Goal: Communication & Community: Share content

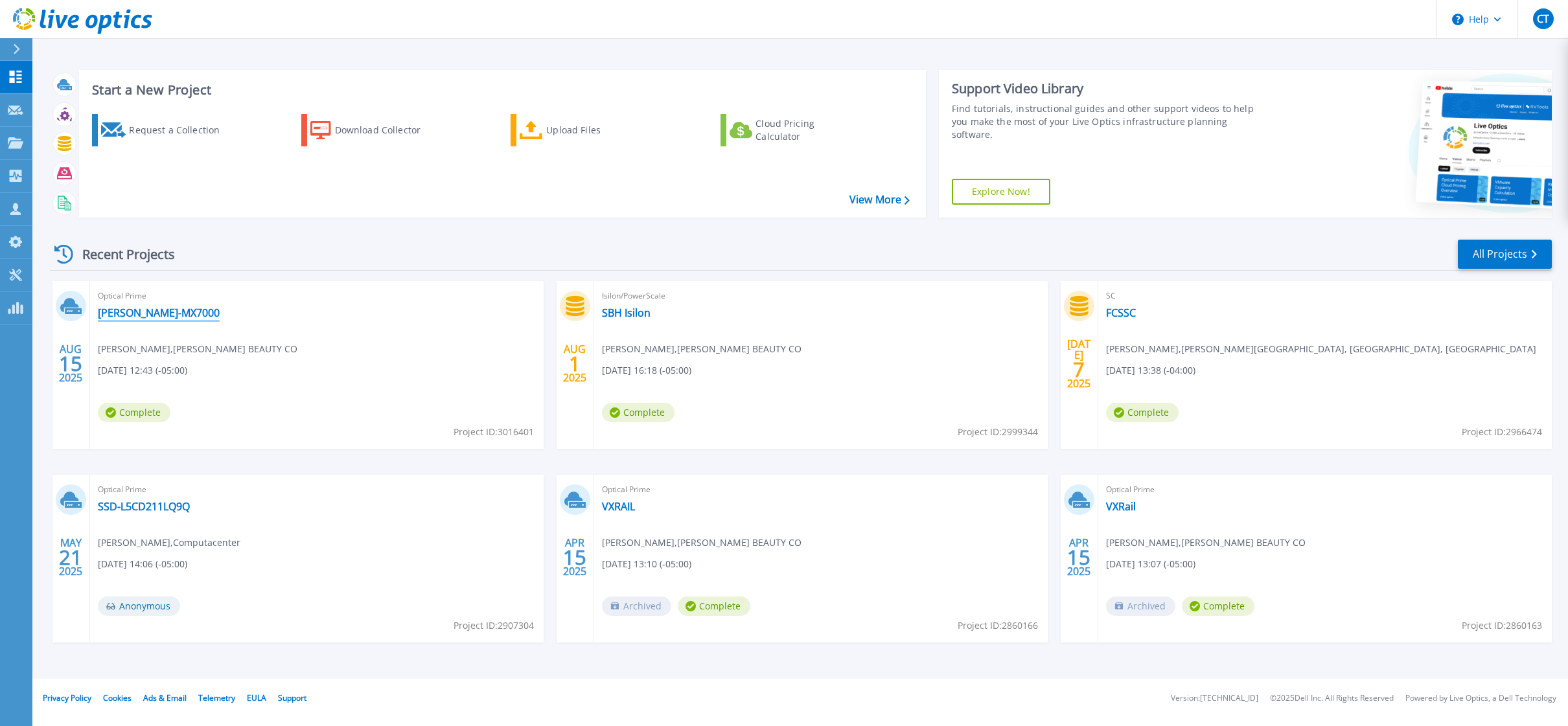
click at [131, 314] on link "[PERSON_NAME]-MX7000" at bounding box center [159, 313] width 122 height 13
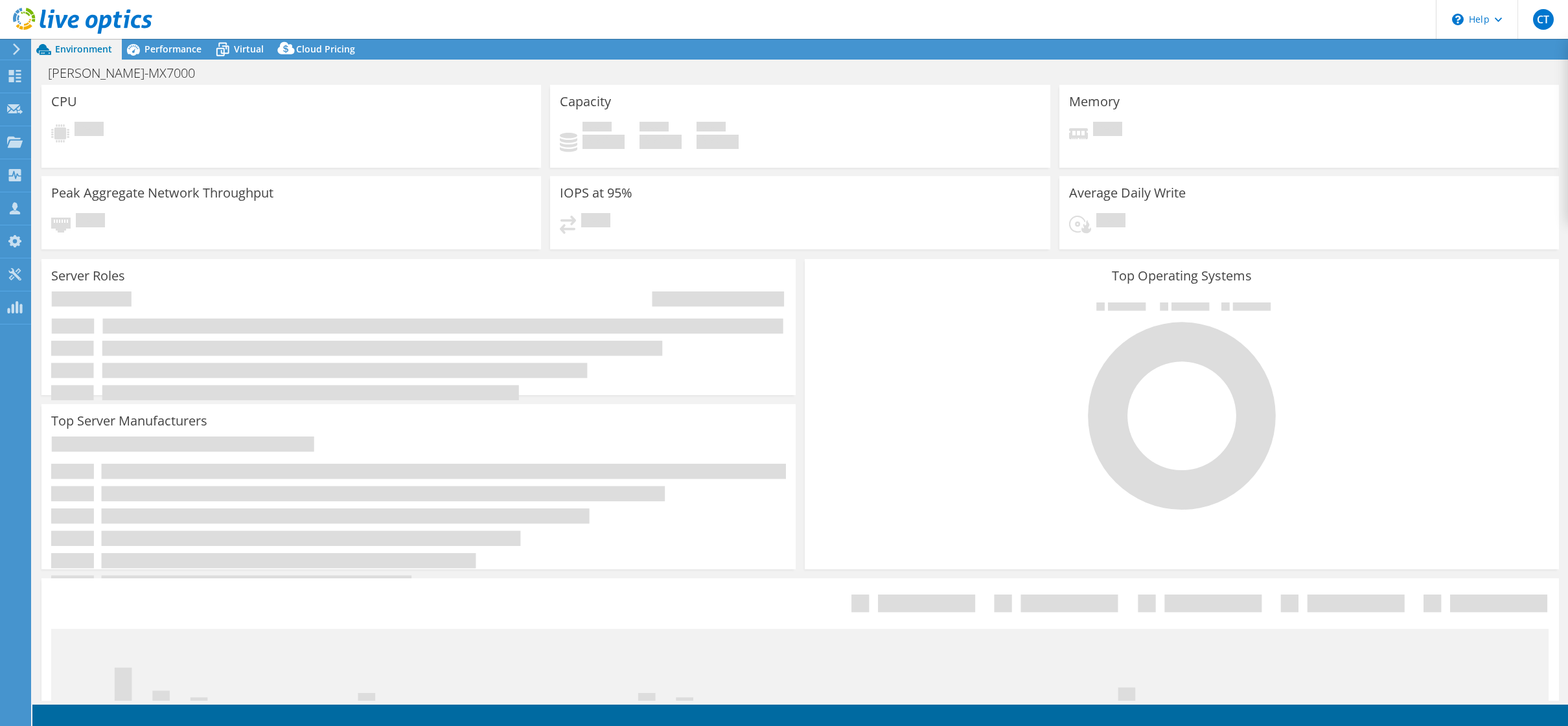
select select "USD"
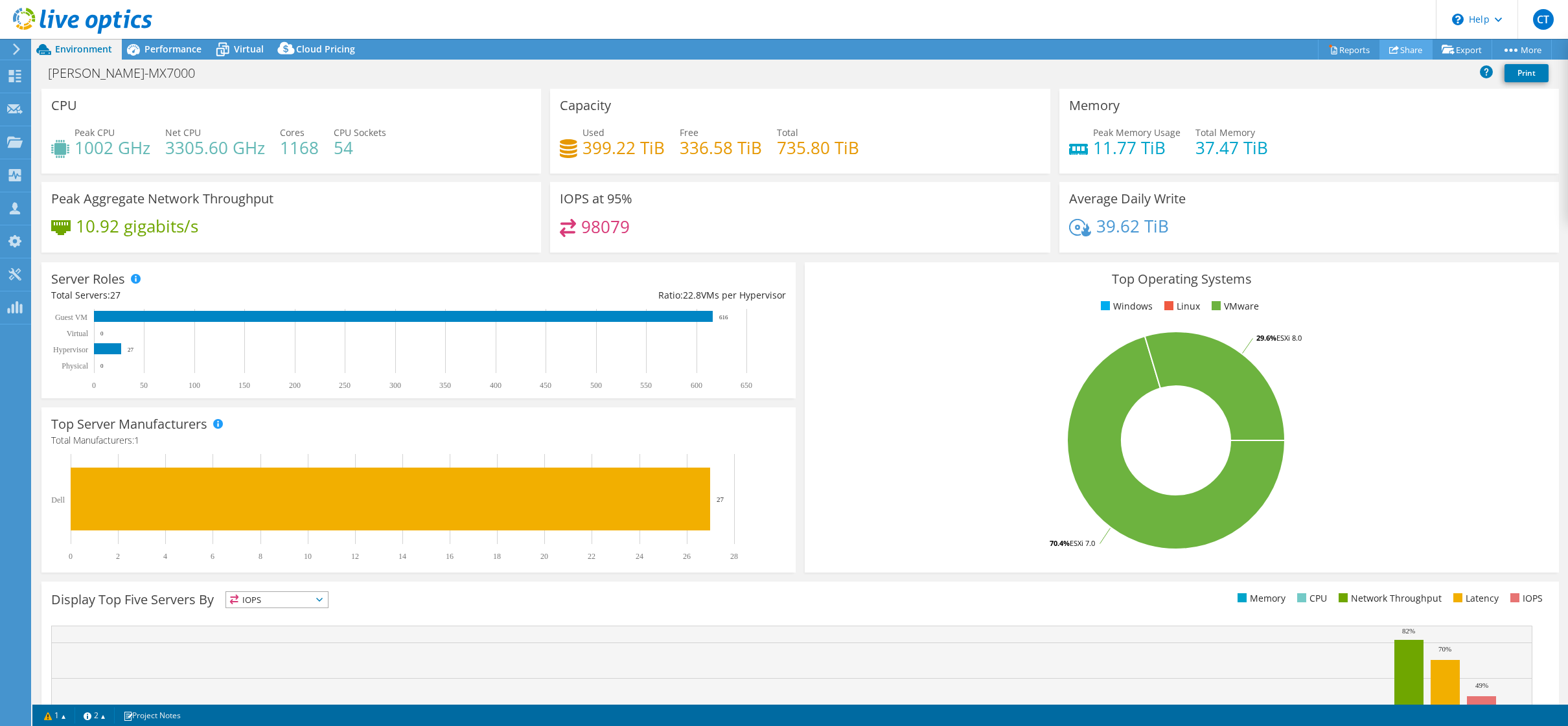
click at [1392, 46] on link "Share" at bounding box center [1406, 49] width 53 height 20
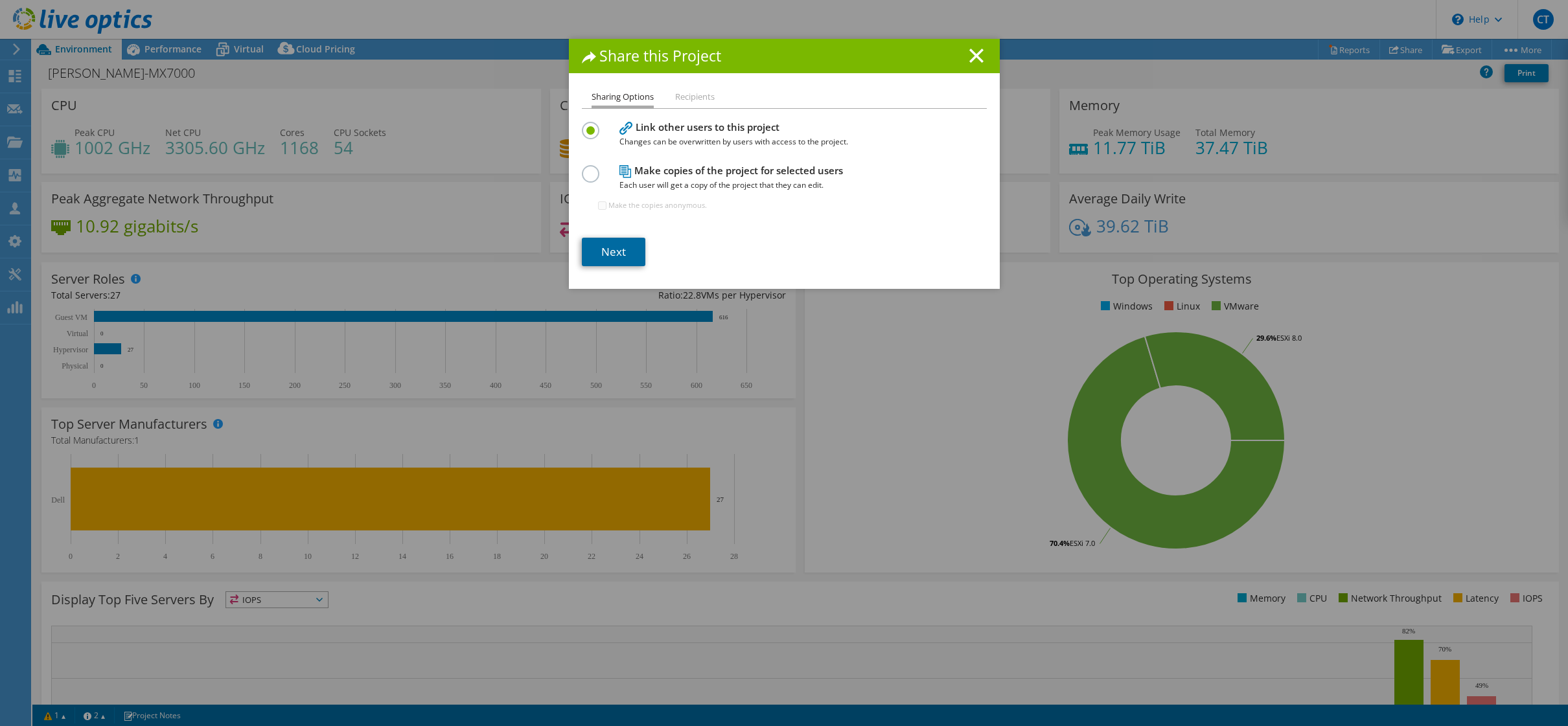
click at [611, 253] on link "Next" at bounding box center [613, 251] width 63 height 28
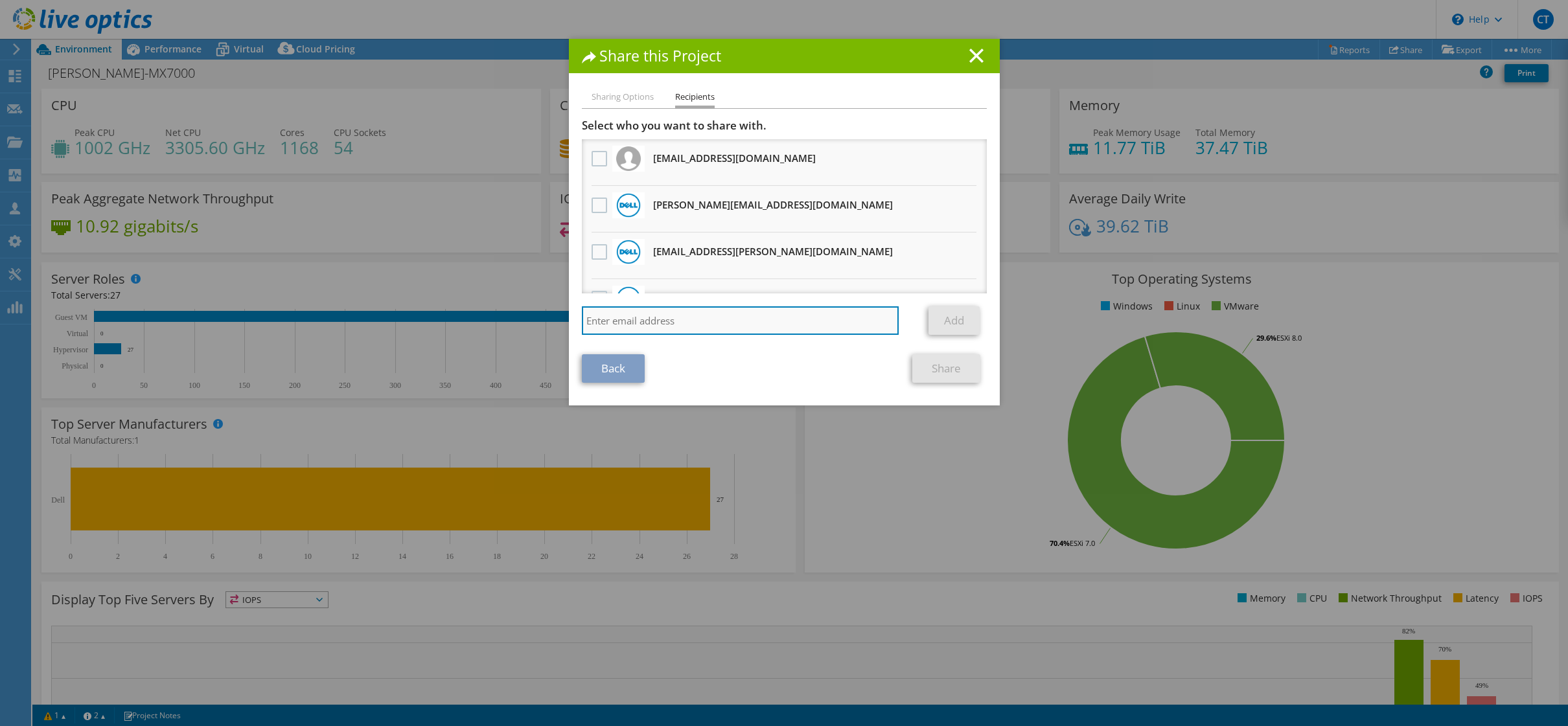
click at [676, 326] on input "search" at bounding box center [740, 320] width 317 height 28
paste input "[PERSON_NAME][EMAIL_ADDRESS][PERSON_NAME][DOMAIN_NAME]"
type input "[PERSON_NAME][EMAIL_ADDRESS][PERSON_NAME][DOMAIN_NAME]"
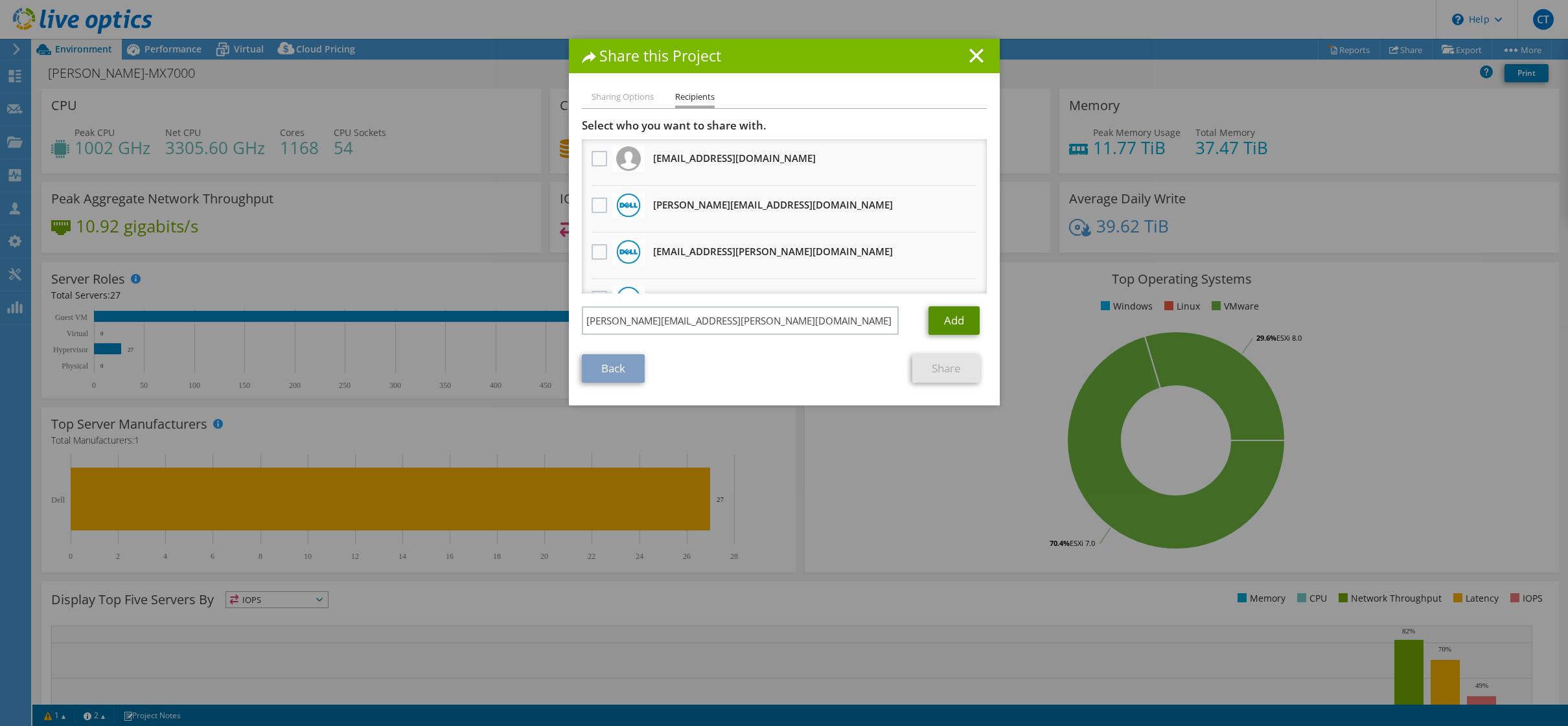
click at [949, 323] on link "Add" at bounding box center [954, 320] width 51 height 28
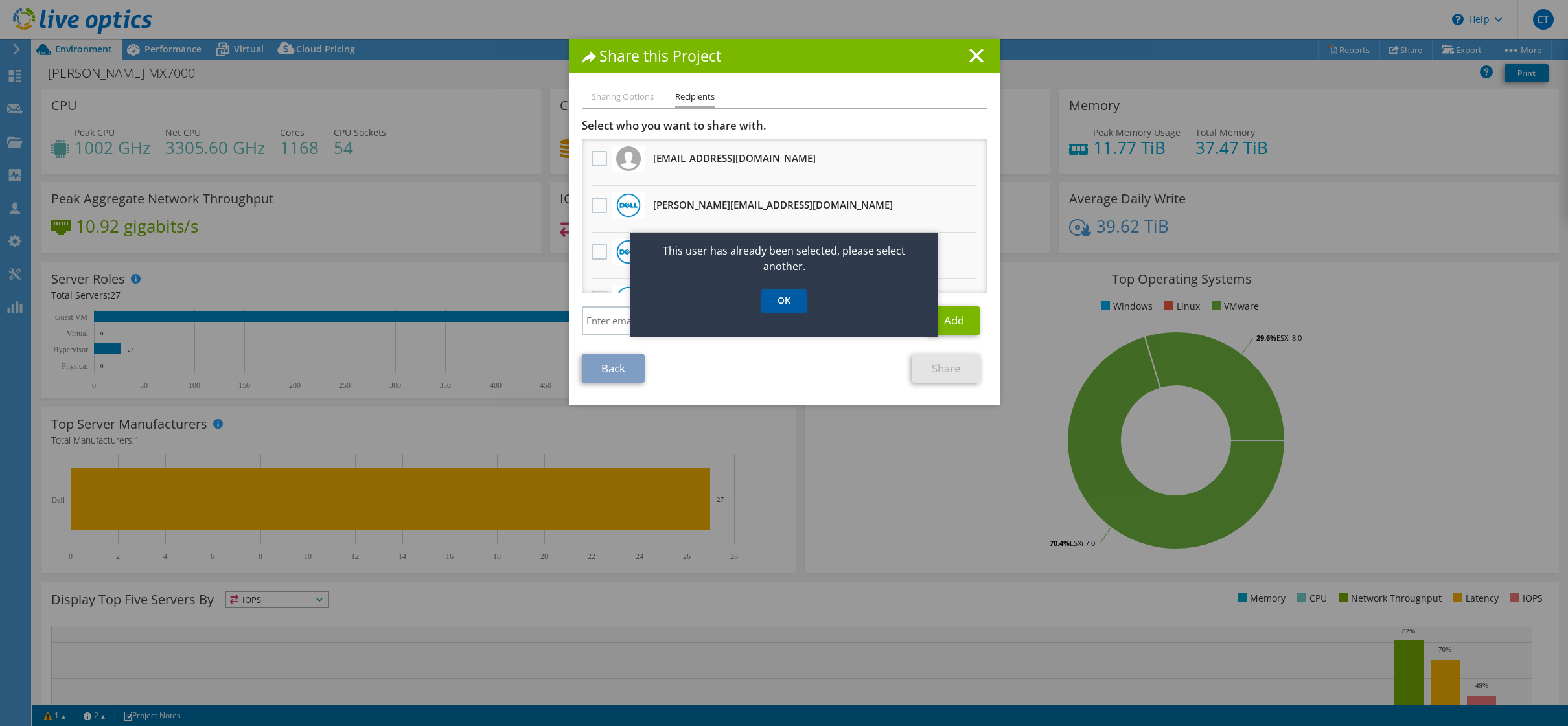
click at [790, 310] on link "OK" at bounding box center [784, 302] width 45 height 24
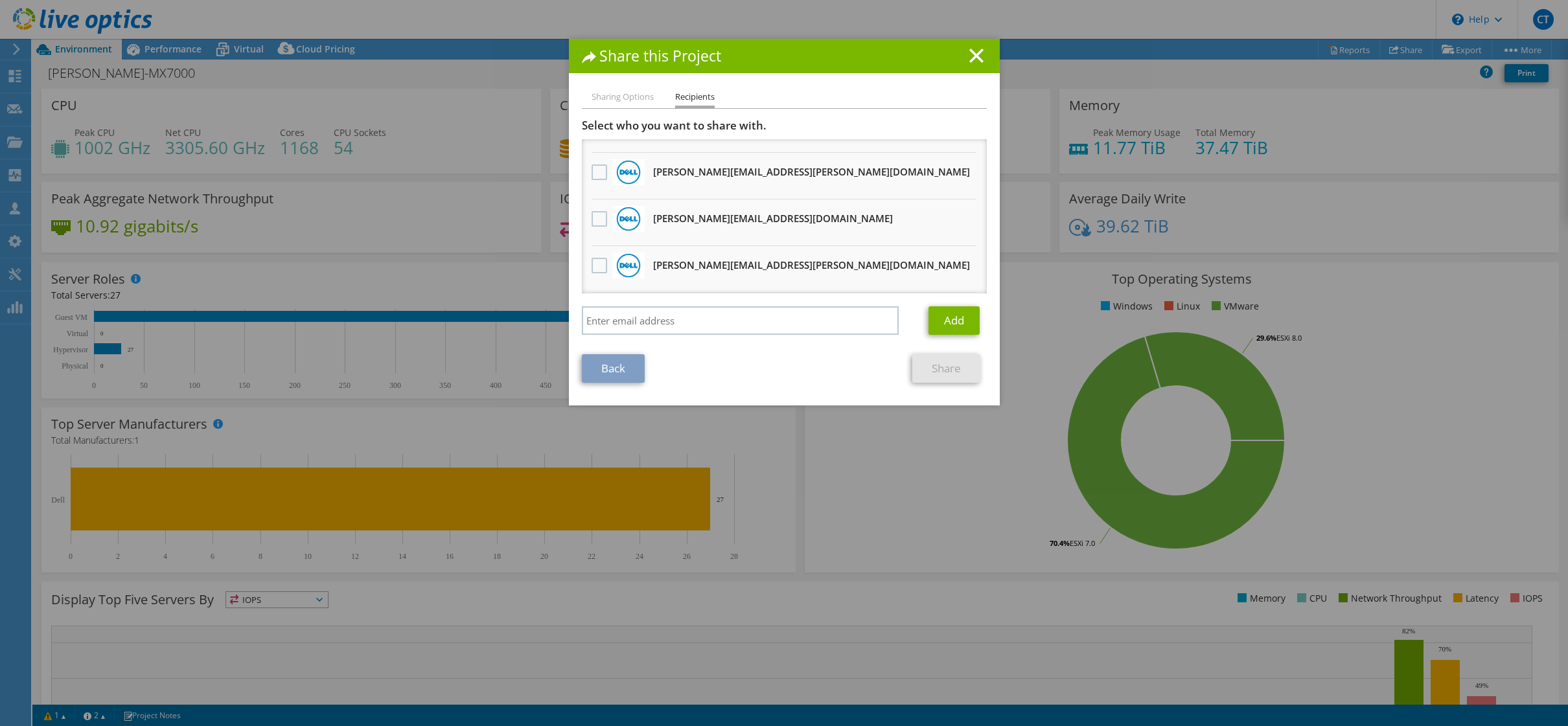
scroll to position [779, 0]
click at [598, 222] on label at bounding box center [600, 219] width 18 height 15
click at [0, 0] on input "checkbox" at bounding box center [0, 0] width 0 height 0
click at [938, 367] on link "Share" at bounding box center [946, 368] width 68 height 28
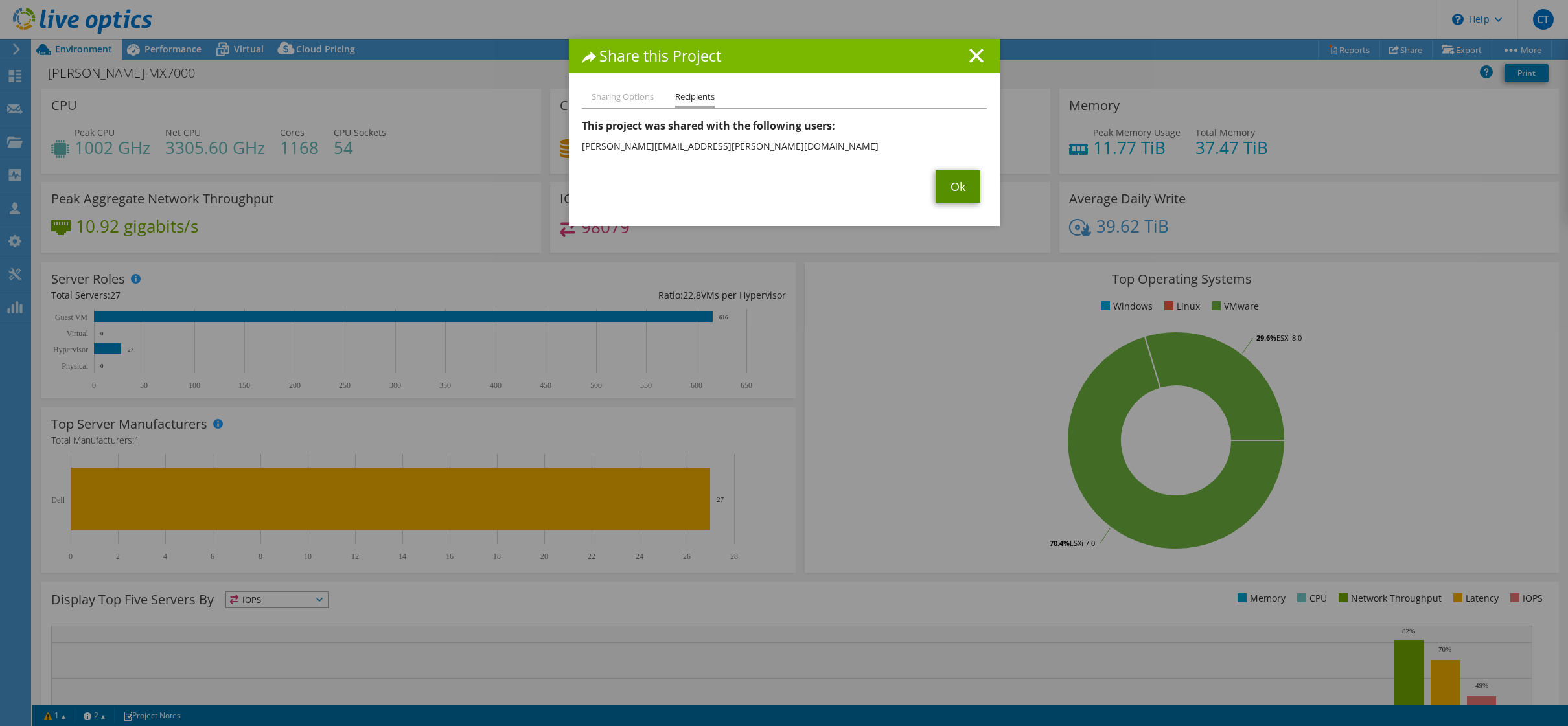
click at [958, 188] on link "Ok" at bounding box center [958, 186] width 45 height 34
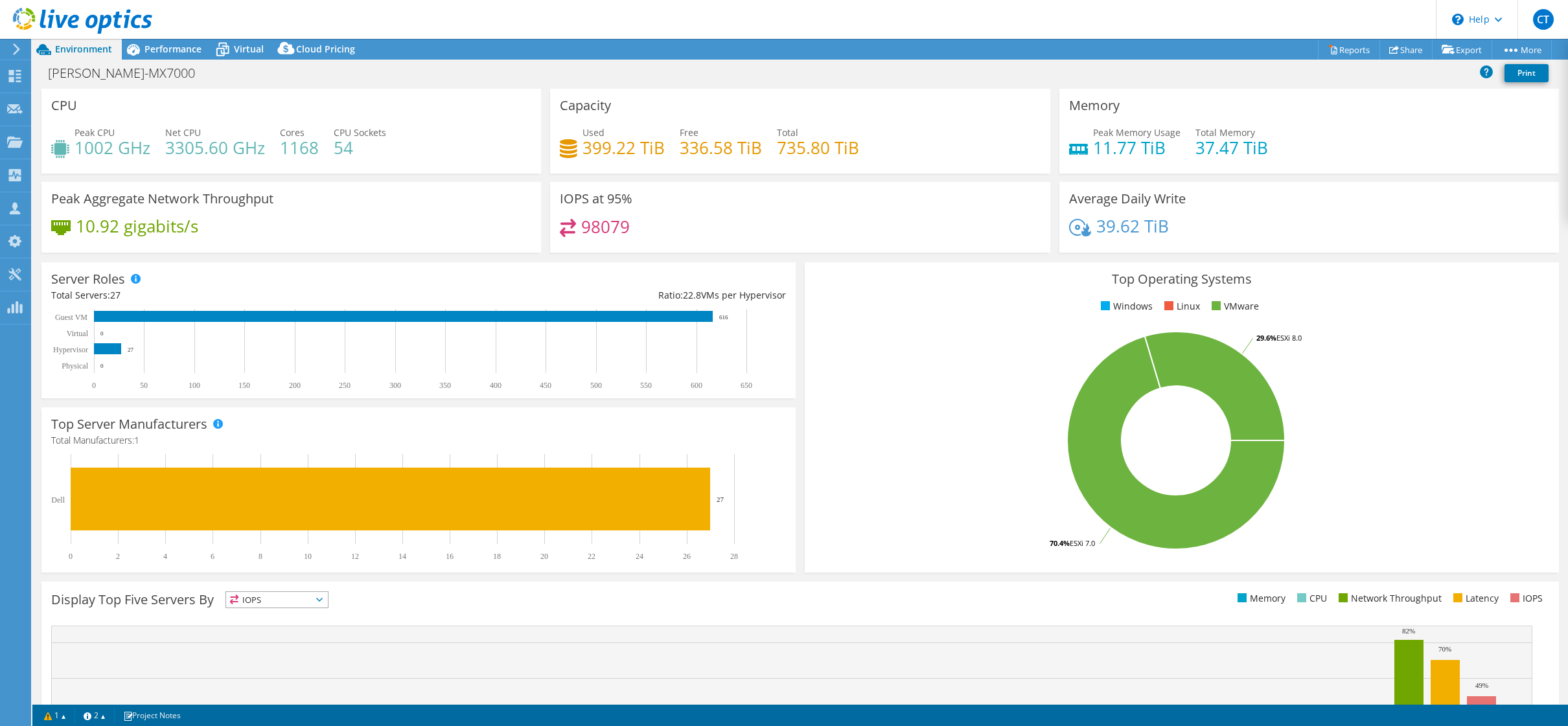
click at [863, 341] on rect at bounding box center [1176, 440] width 723 height 226
click at [149, 55] on div "Performance" at bounding box center [166, 49] width 89 height 21
